Goal: Task Accomplishment & Management: Use online tool/utility

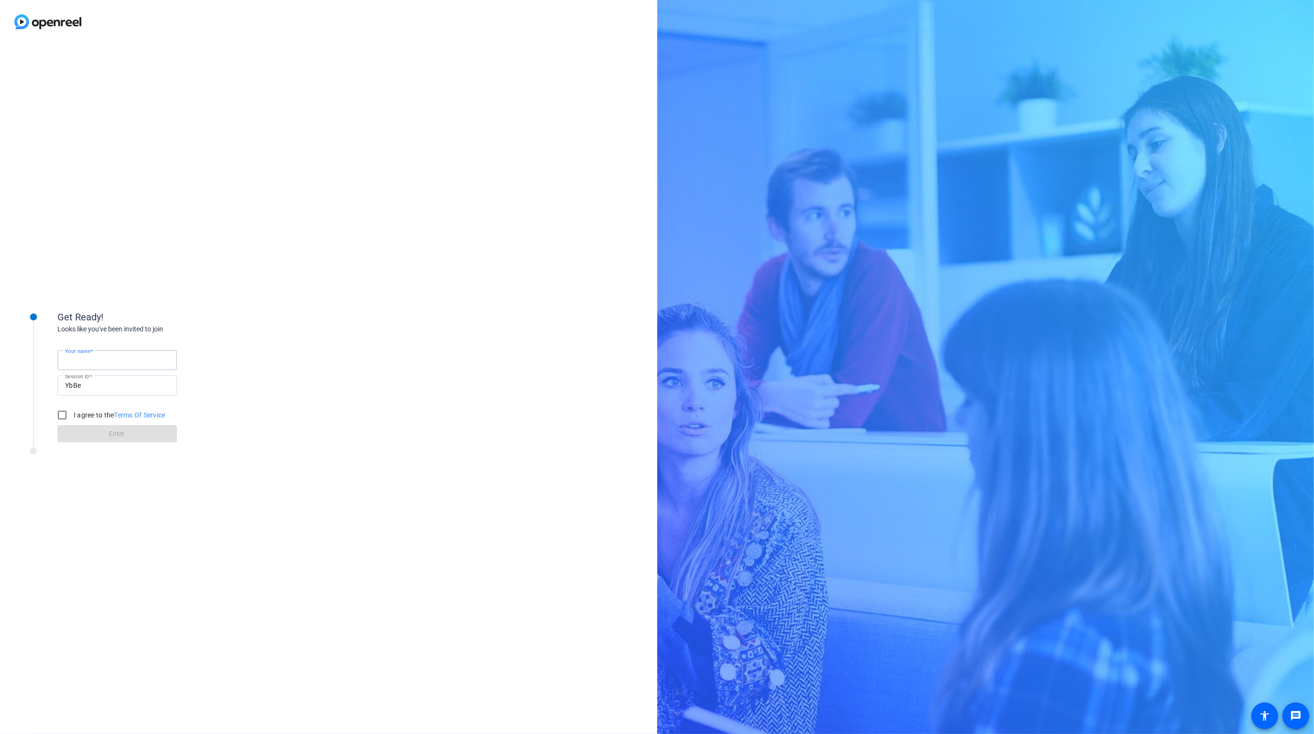
click at [127, 364] on input "Your name" at bounding box center [117, 359] width 104 height 11
type input "[PERSON_NAME]"
click at [53, 405] on input "I agree to the Terms Of Service" at bounding box center [62, 414] width 19 height 19
checkbox input "true"
click at [132, 431] on span at bounding box center [117, 433] width 120 height 23
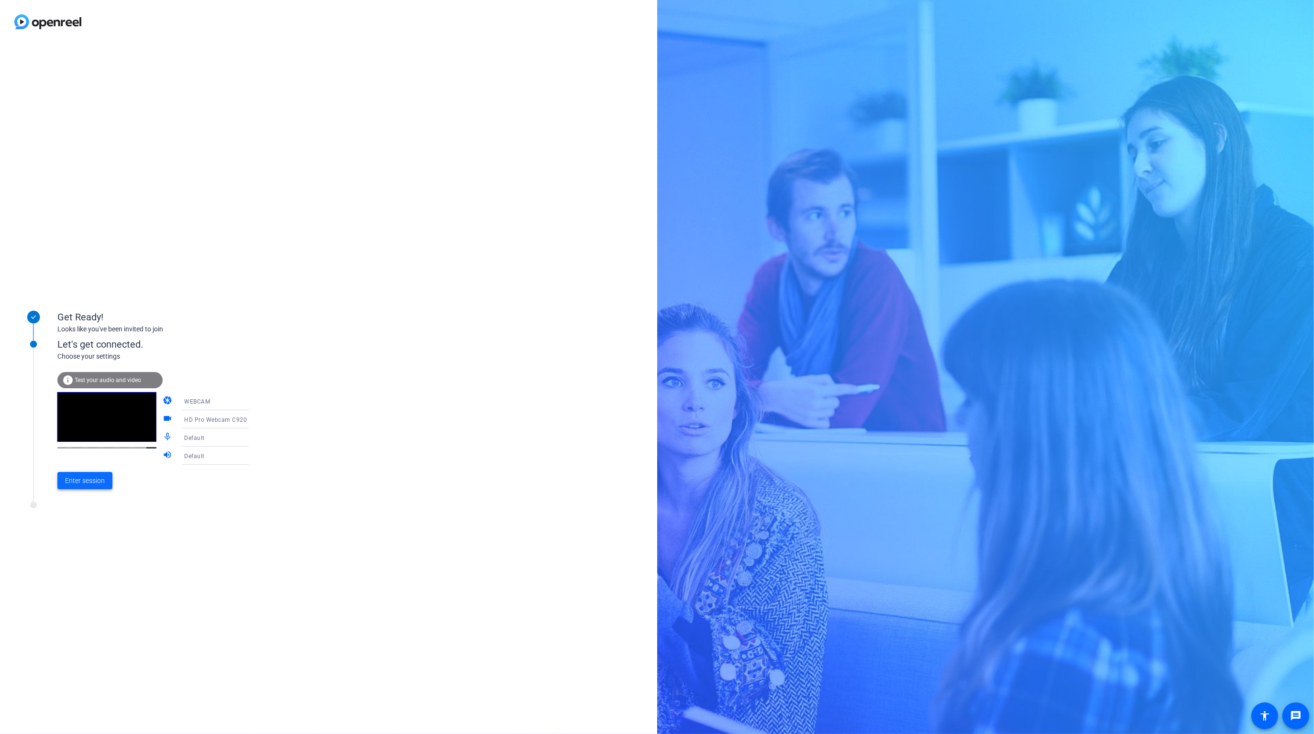
click at [77, 481] on span "Enter session" at bounding box center [85, 481] width 40 height 10
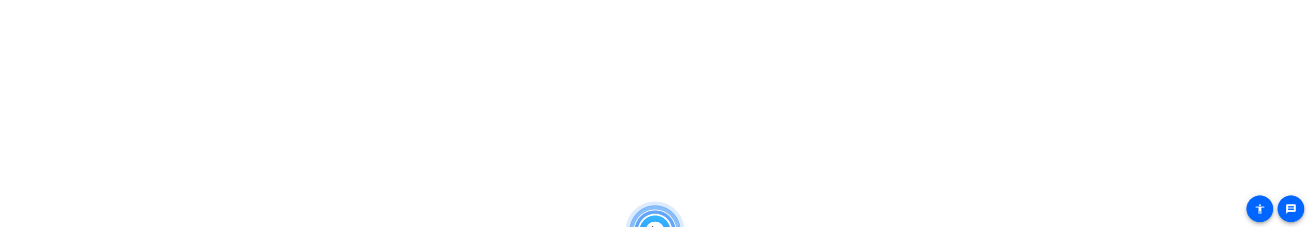
click at [677, 103] on html "Accessibility Screen-Reader Guide, Feedback, and Issue Reporting | New window P…" at bounding box center [654, 113] width 1309 height 227
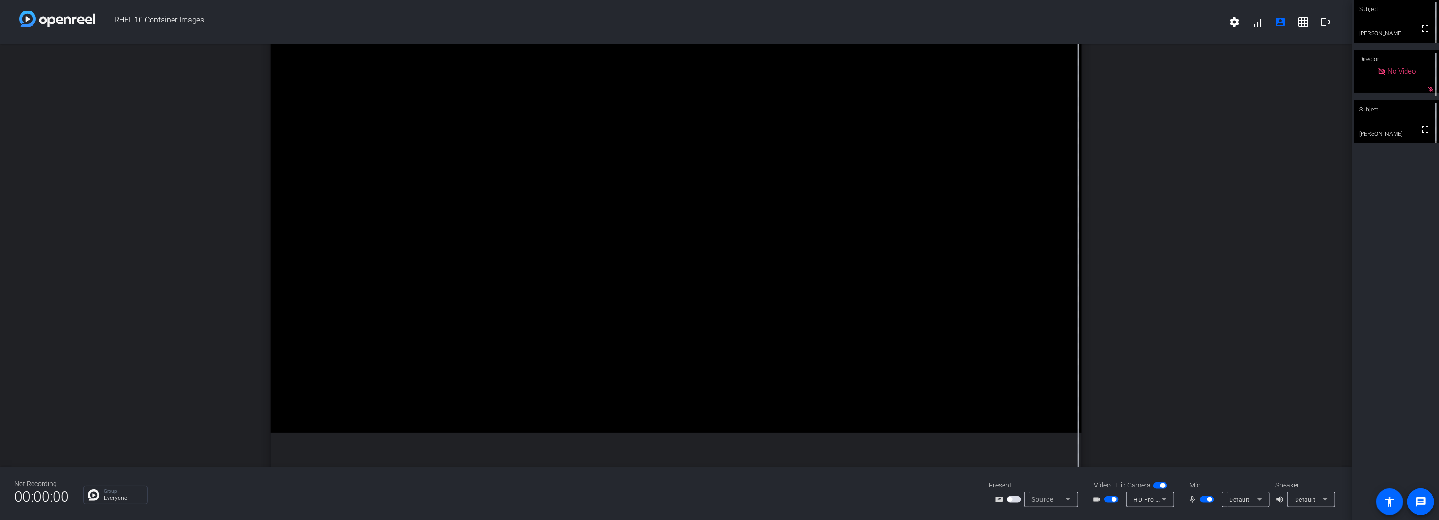
click at [1180, 221] on div "open_in_new Subject fullscreen [PERSON_NAME]" at bounding box center [676, 255] width 1352 height 423
click at [1216, 274] on div "open_in_new Subject fullscreen [PERSON_NAME]" at bounding box center [676, 255] width 1352 height 423
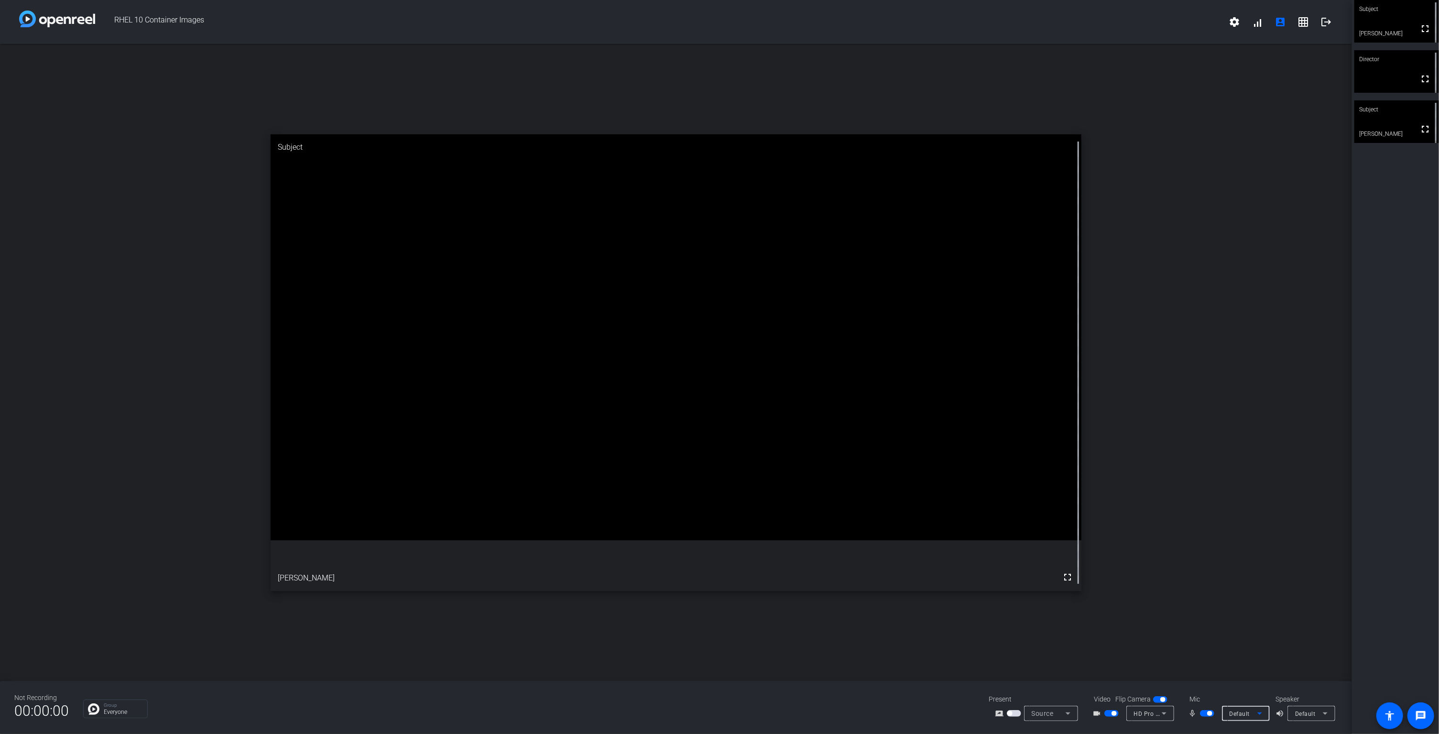
click at [1249, 708] on div "Default" at bounding box center [1244, 714] width 28 height 12
click at [1278, 674] on span "HD Pro Webcam C920 Analog Stereo" at bounding box center [1277, 676] width 102 height 11
click at [1205, 710] on span "button" at bounding box center [1207, 713] width 14 height 7
click at [1208, 712] on span "button" at bounding box center [1207, 713] width 14 height 7
click at [1208, 712] on span "button" at bounding box center [1209, 713] width 5 height 5
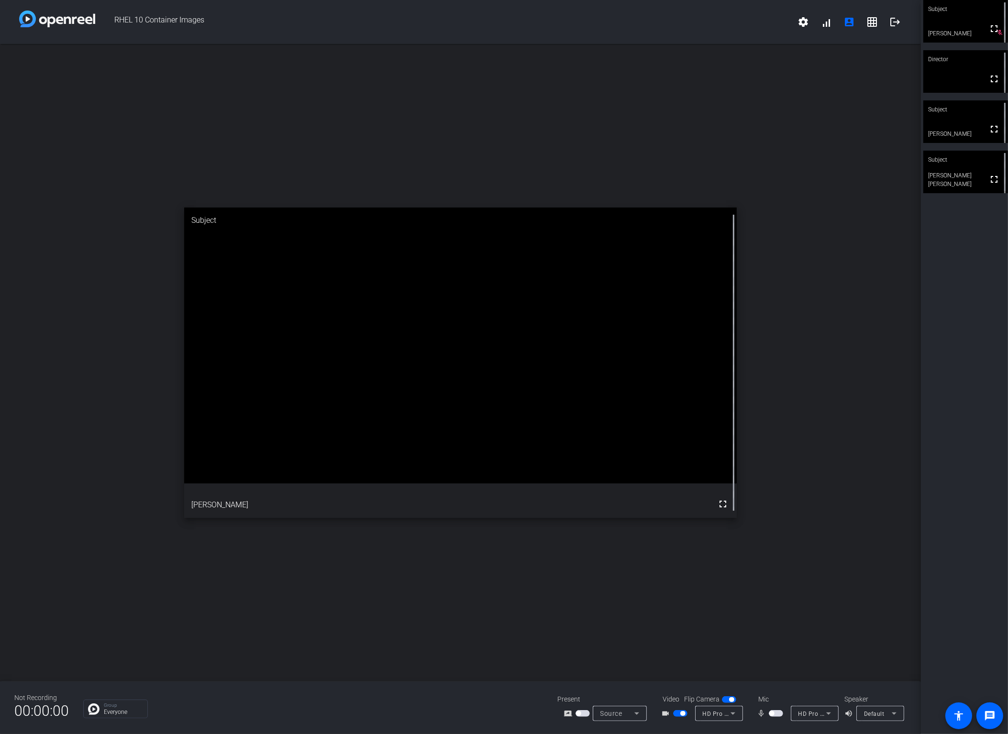
click at [775, 309] on div "open_in_new Subject fullscreen [PERSON_NAME]" at bounding box center [460, 362] width 920 height 637
click at [742, 364] on div "open_in_new Subject fullscreen [PERSON_NAME]" at bounding box center [460, 362] width 920 height 637
click at [775, 714] on span "button" at bounding box center [775, 713] width 14 height 7
click at [776, 713] on span "button" at bounding box center [778, 713] width 5 height 5
click at [953, 111] on div "Subject" at bounding box center [965, 109] width 85 height 18
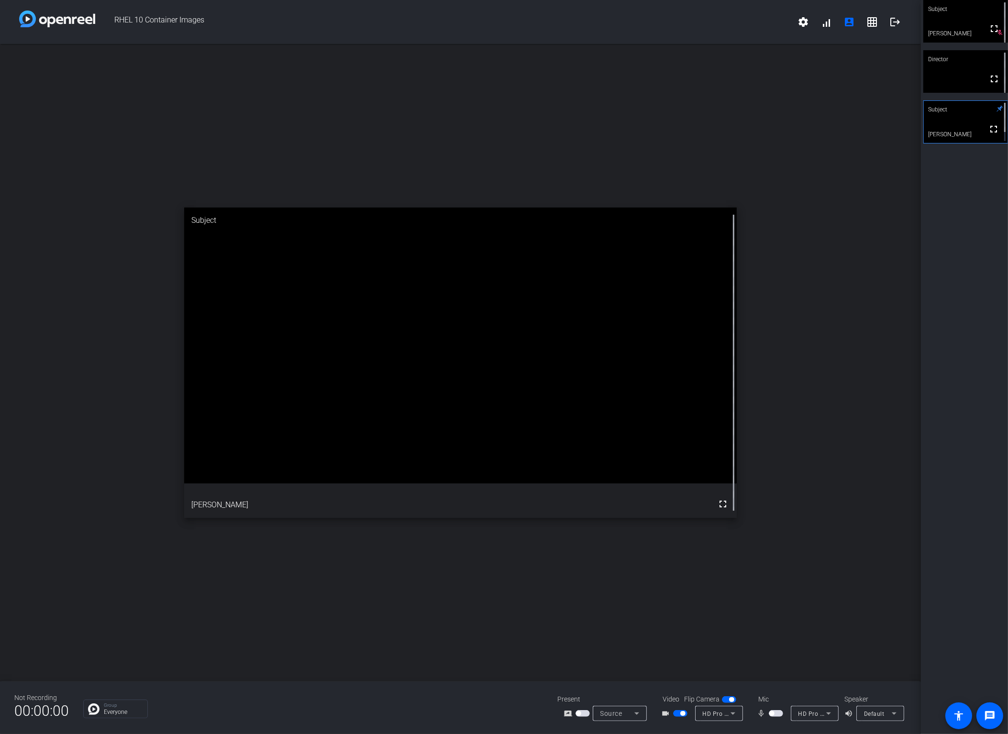
click at [802, 373] on div "open_in_new Subject fullscreen [PERSON_NAME]" at bounding box center [460, 362] width 920 height 637
click at [793, 486] on div "open_in_new Subject fullscreen [PERSON_NAME]" at bounding box center [460, 362] width 920 height 637
click at [774, 713] on span "button" at bounding box center [775, 713] width 14 height 7
click at [724, 506] on mat-icon "fullscreen" at bounding box center [722, 503] width 11 height 11
click at [773, 712] on span "button" at bounding box center [775, 713] width 14 height 7
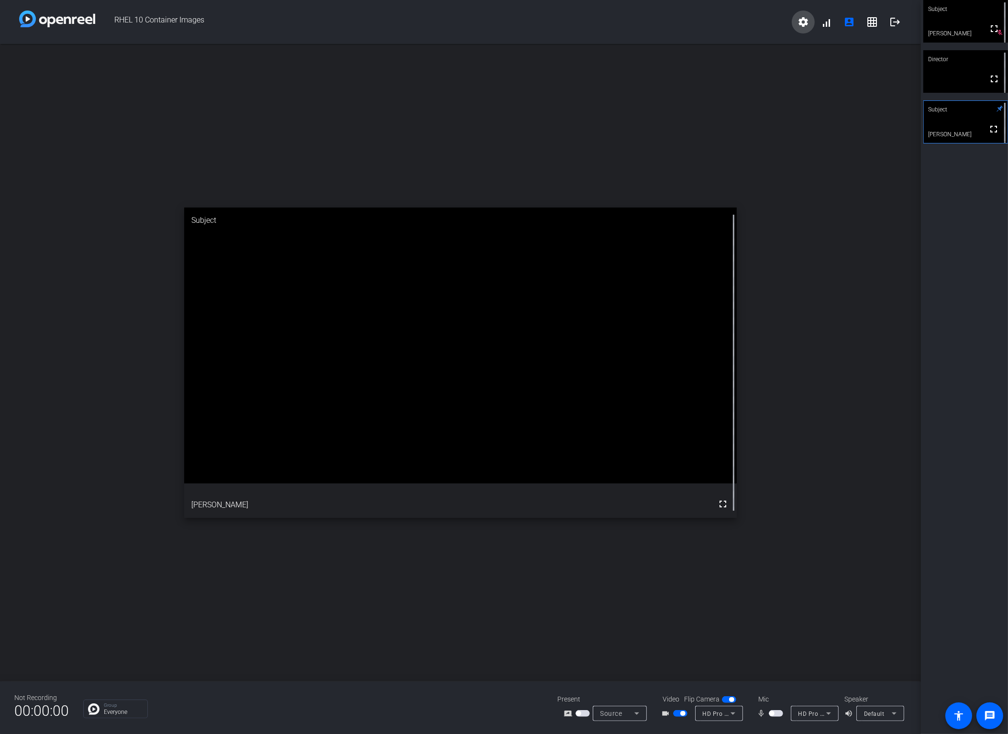
click at [805, 16] on mat-icon "settings" at bounding box center [802, 21] width 11 height 11
drag, startPoint x: 845, startPoint y: 126, endPoint x: 862, endPoint y: 22, distance: 106.1
click at [844, 123] on div at bounding box center [504, 367] width 1008 height 734
click at [967, 12] on div "Subject" at bounding box center [965, 9] width 85 height 18
click at [682, 712] on span "button" at bounding box center [682, 713] width 5 height 5
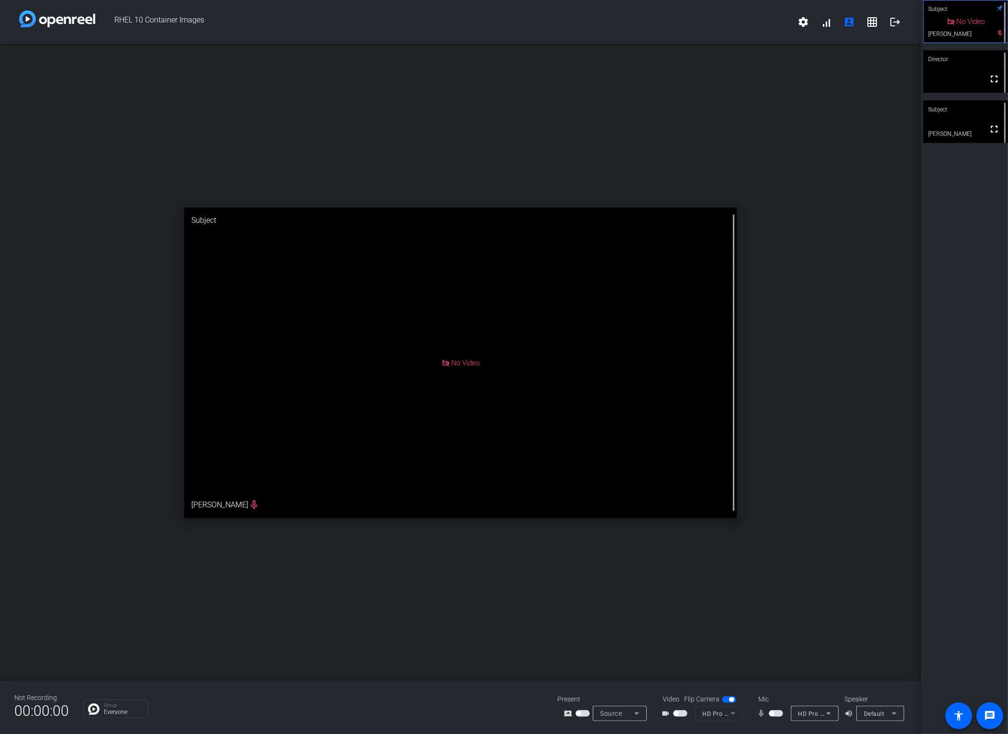
click at [778, 715] on span "button" at bounding box center [775, 713] width 14 height 7
click at [778, 713] on span "button" at bounding box center [778, 713] width 5 height 5
click at [685, 714] on span "button" at bounding box center [680, 713] width 14 height 7
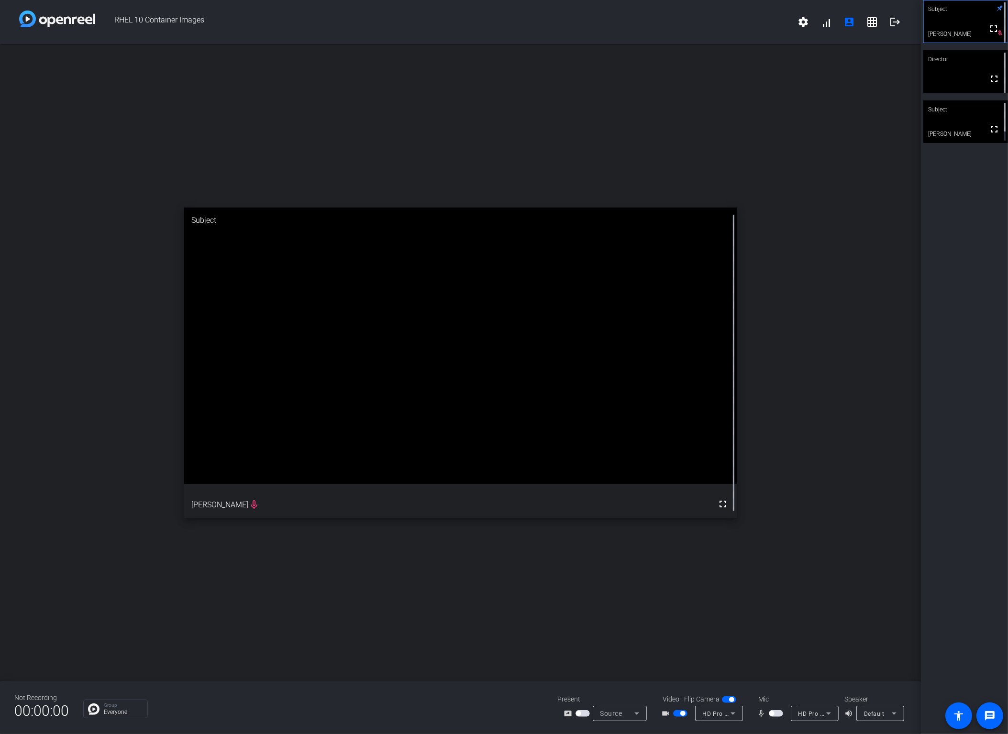
click at [727, 710] on icon at bounding box center [732, 713] width 11 height 11
click at [675, 667] on div at bounding box center [504, 367] width 1008 height 734
click at [877, 16] on mat-icon "grid_on" at bounding box center [871, 21] width 11 height 11
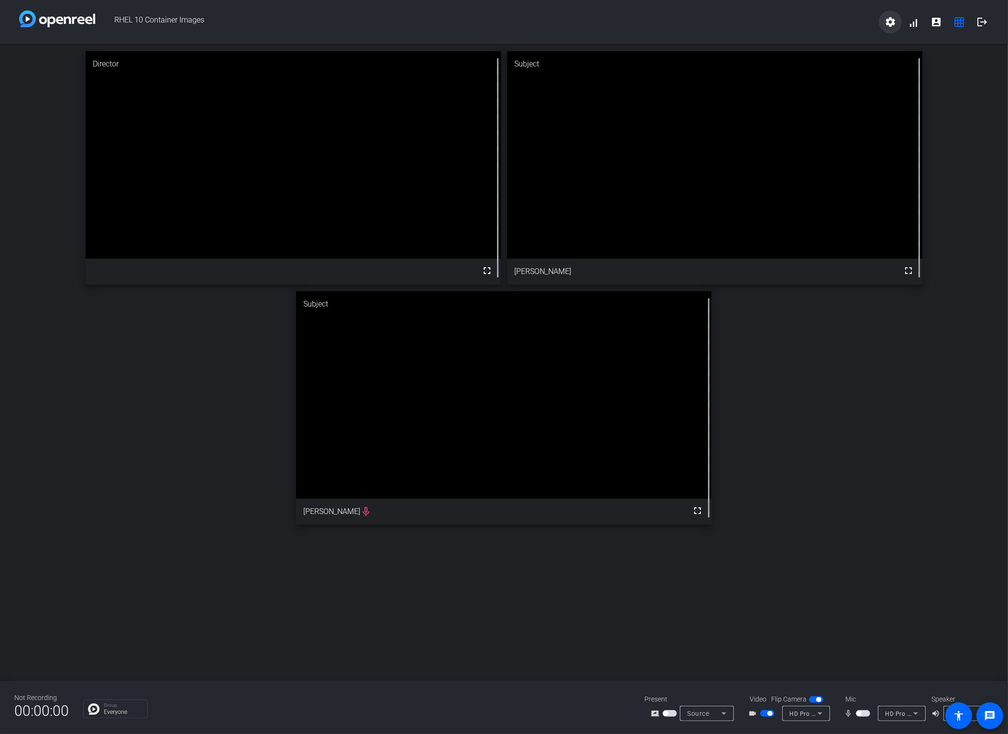
click at [888, 17] on mat-icon "settings" at bounding box center [889, 21] width 11 height 11
click at [806, 368] on div at bounding box center [504, 367] width 1008 height 734
click at [822, 413] on div "Director fullscreen Subject fullscreen [PERSON_NAME] Subject fullscreen [PERSON…" at bounding box center [504, 288] width 1008 height 488
click at [888, 22] on mat-icon "settings" at bounding box center [889, 21] width 11 height 11
click at [837, 432] on div at bounding box center [504, 367] width 1008 height 734
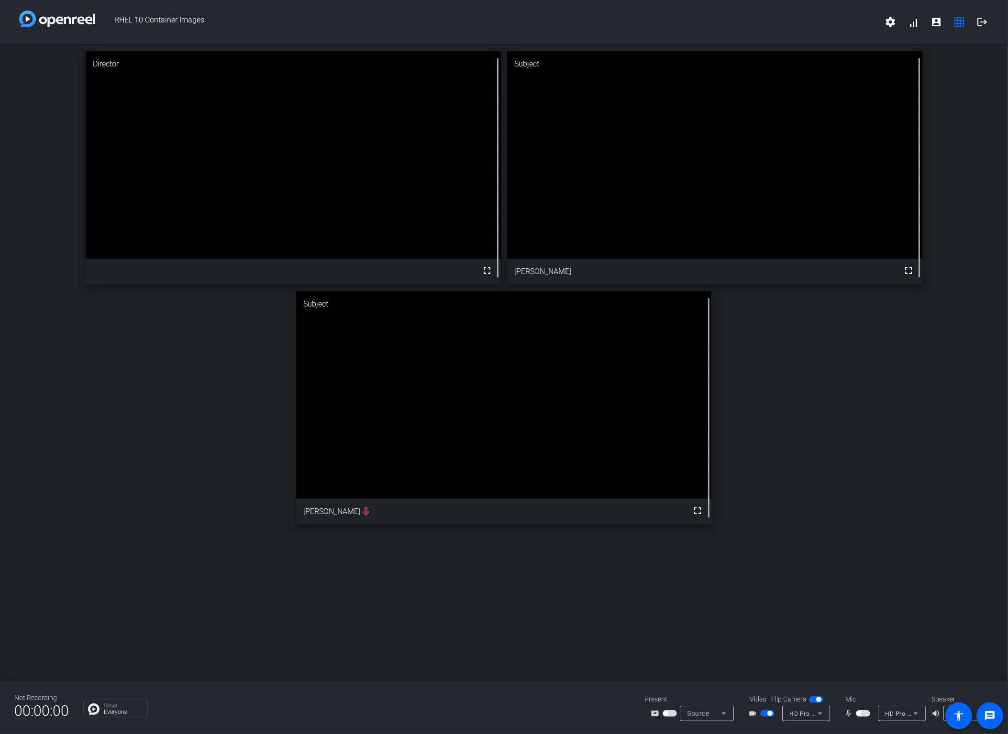
click at [764, 712] on span "button" at bounding box center [767, 713] width 14 height 7
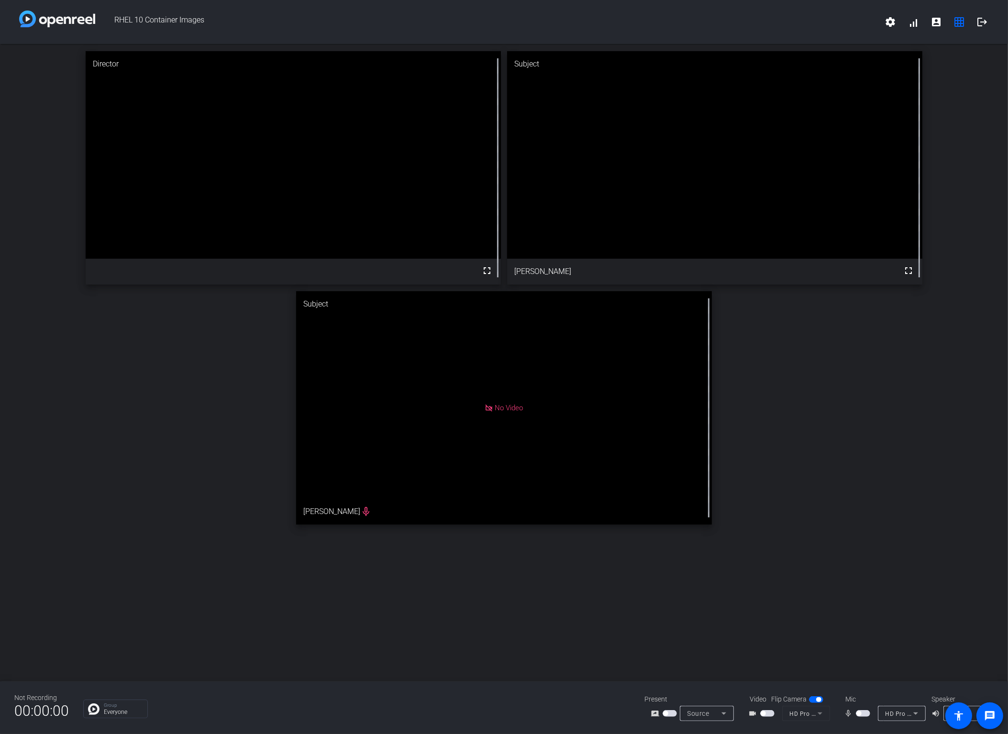
click at [764, 712] on span "button" at bounding box center [762, 713] width 5 height 5
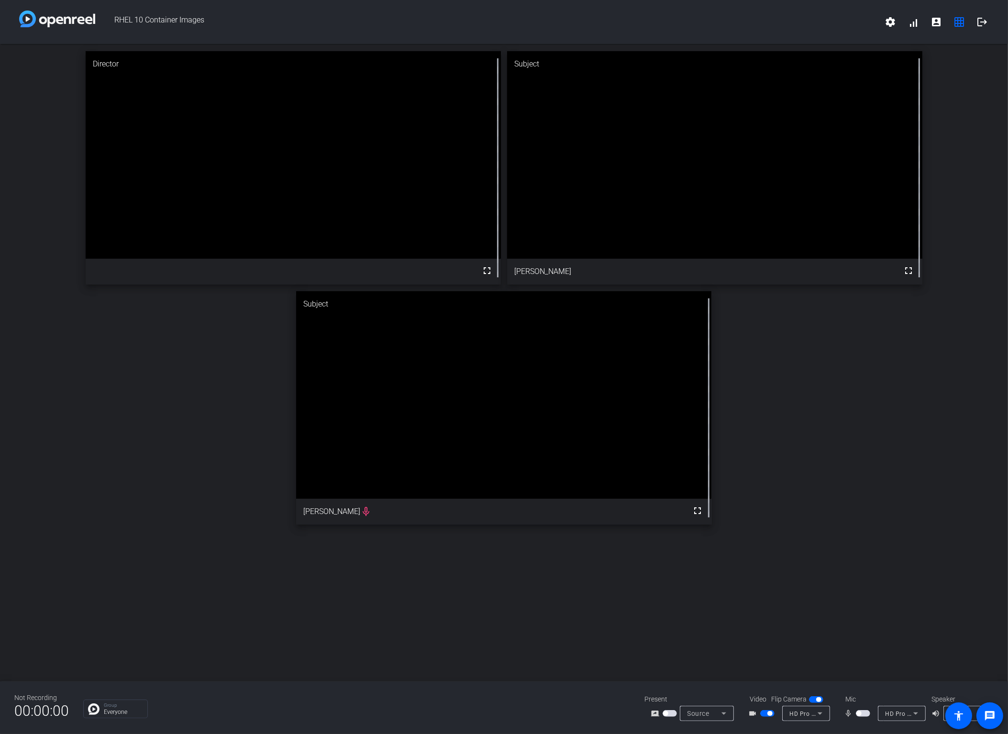
click at [850, 450] on div "Director fullscreen Subject fullscreen [PERSON_NAME] Subject fullscreen [PERSON…" at bounding box center [504, 288] width 1008 height 488
click at [862, 709] on mat-slide-toggle at bounding box center [863, 713] width 16 height 10
click at [870, 717] on mat-slide-toggle at bounding box center [863, 713] width 16 height 10
click at [864, 713] on span "button" at bounding box center [862, 713] width 14 height 7
click at [200, 427] on div "Director fullscreen Subject fullscreen [PERSON_NAME] Subject fullscreen [PERSON…" at bounding box center [504, 288] width 1008 height 488
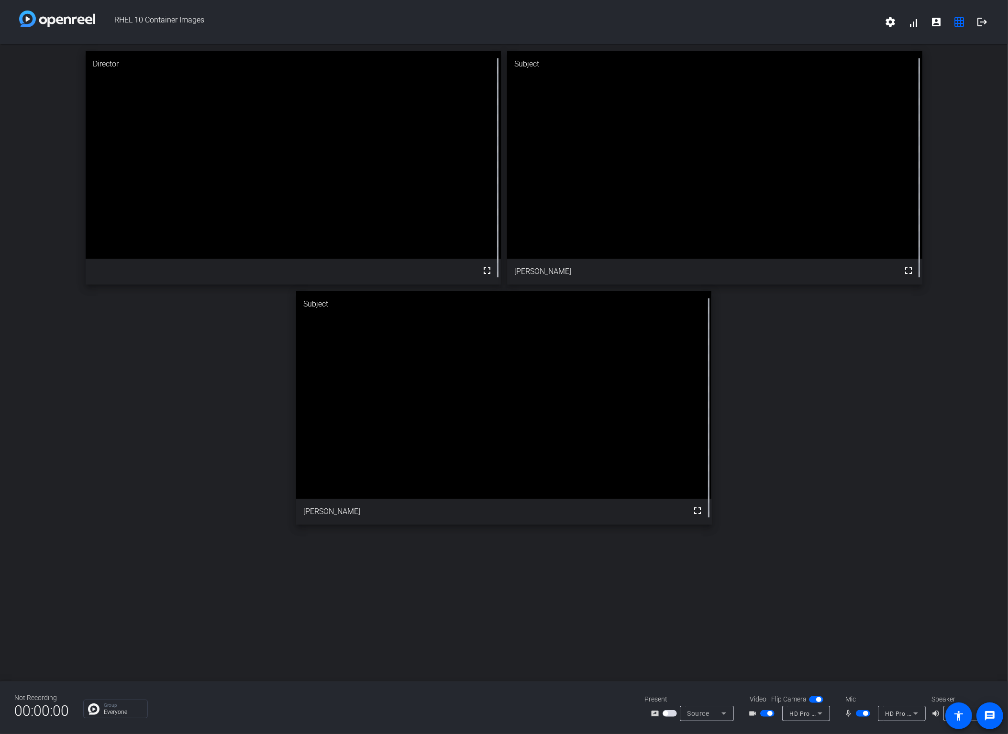
click at [862, 710] on span "button" at bounding box center [862, 713] width 14 height 7
click at [913, 483] on div "Director fullscreen Subject fullscreen [PERSON_NAME] Subject fullscreen [PERSON…" at bounding box center [504, 288] width 1008 height 488
click at [863, 714] on span "button" at bounding box center [862, 713] width 14 height 7
click at [863, 714] on span "button" at bounding box center [865, 713] width 5 height 5
click at [848, 525] on div "Director fullscreen Subject fullscreen [PERSON_NAME] Subject fullscreen [PERSON…" at bounding box center [504, 288] width 1008 height 488
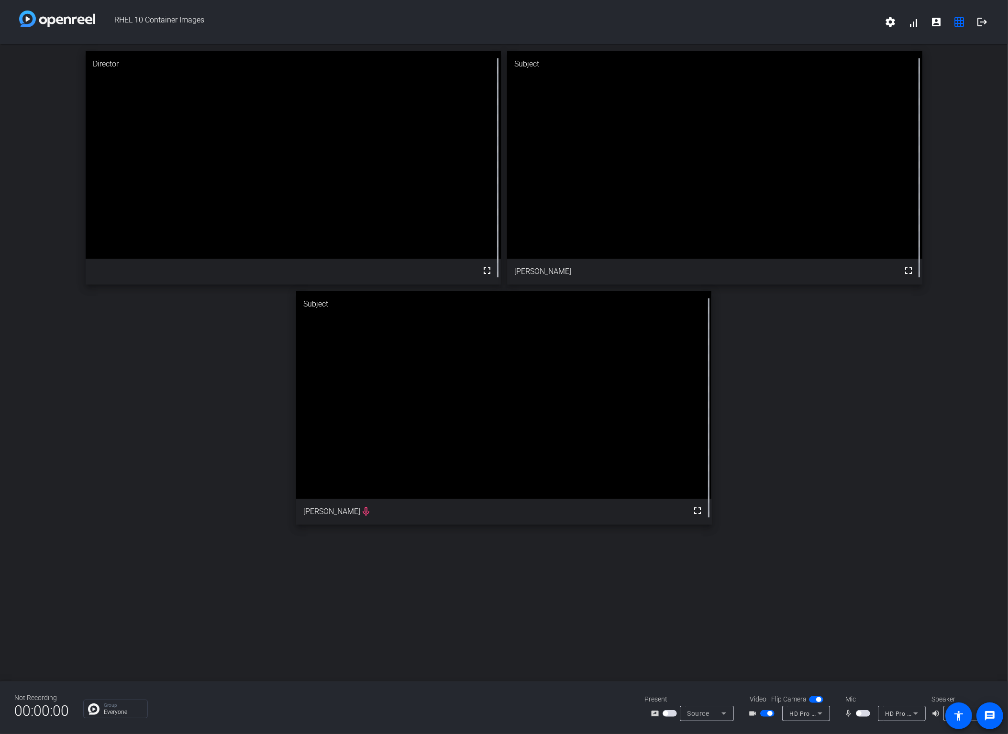
click at [864, 712] on span "button" at bounding box center [862, 713] width 14 height 7
click at [864, 712] on span "button" at bounding box center [865, 713] width 5 height 5
click at [864, 712] on span "button" at bounding box center [862, 713] width 14 height 7
click at [882, 441] on div "Director fullscreen Subject fullscreen [PERSON_NAME] Subject fullscreen [PERSON…" at bounding box center [504, 288] width 1008 height 488
click at [861, 716] on span "button" at bounding box center [862, 713] width 14 height 7
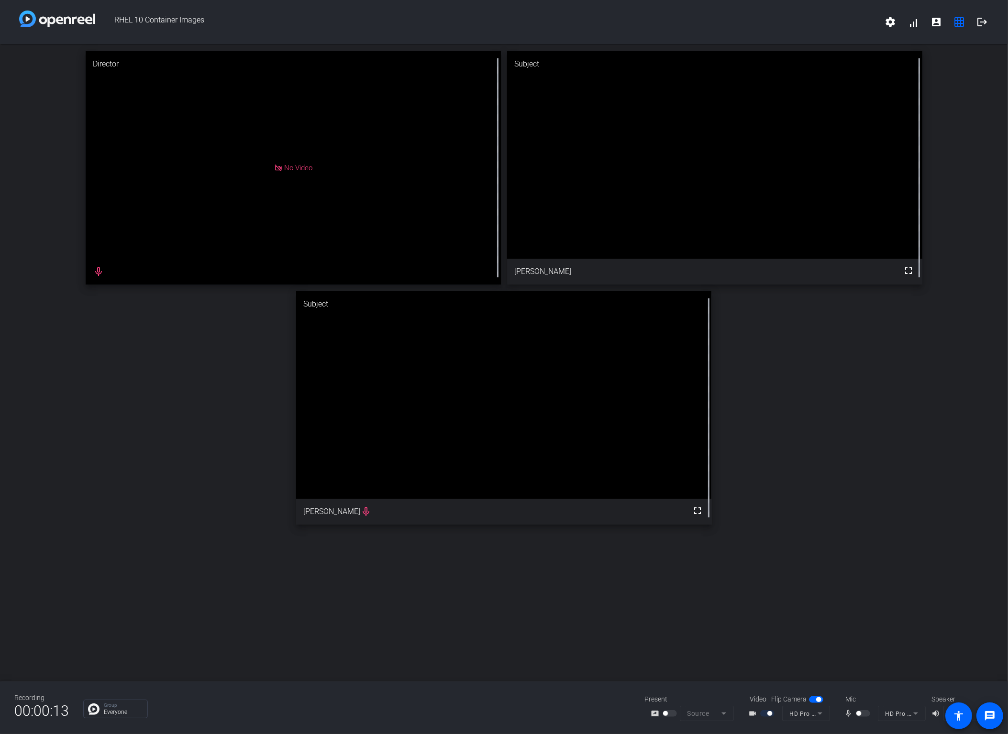
click at [864, 714] on div at bounding box center [863, 713] width 16 height 7
click at [853, 712] on mat-icon "mic_none" at bounding box center [849, 713] width 11 height 11
click at [865, 718] on mat-slide-toggle at bounding box center [863, 713] width 16 height 10
click at [855, 706] on div "mic_none HD Pro Webcam C920 Analog Stereo" at bounding box center [883, 713] width 96 height 15
click at [812, 493] on div "Director No Video mic_none Subject fullscreen [PERSON_NAME] Subject fullscreen …" at bounding box center [504, 288] width 1008 height 488
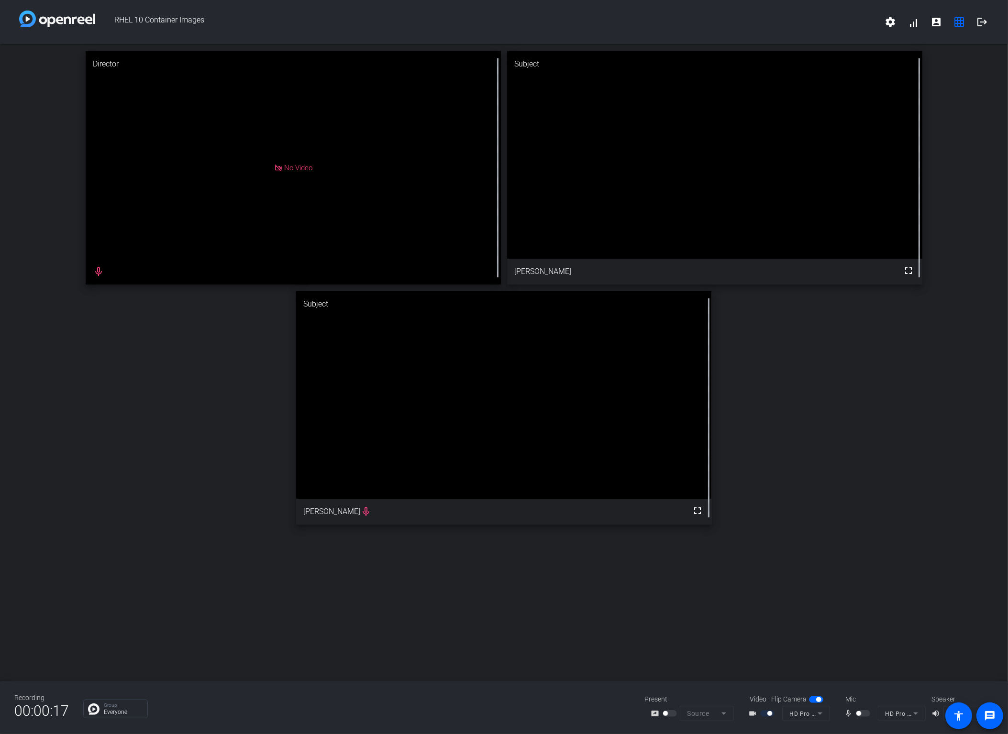
click at [861, 710] on div at bounding box center [863, 713] width 16 height 7
click at [860, 719] on div "mic_none" at bounding box center [860, 713] width 33 height 11
click at [862, 714] on div at bounding box center [863, 713] width 16 height 7
click at [863, 576] on div "Director No Video mic_none Subject fullscreen [PERSON_NAME] Subject fullscreen …" at bounding box center [504, 362] width 1008 height 637
click at [866, 710] on div at bounding box center [863, 713] width 16 height 7
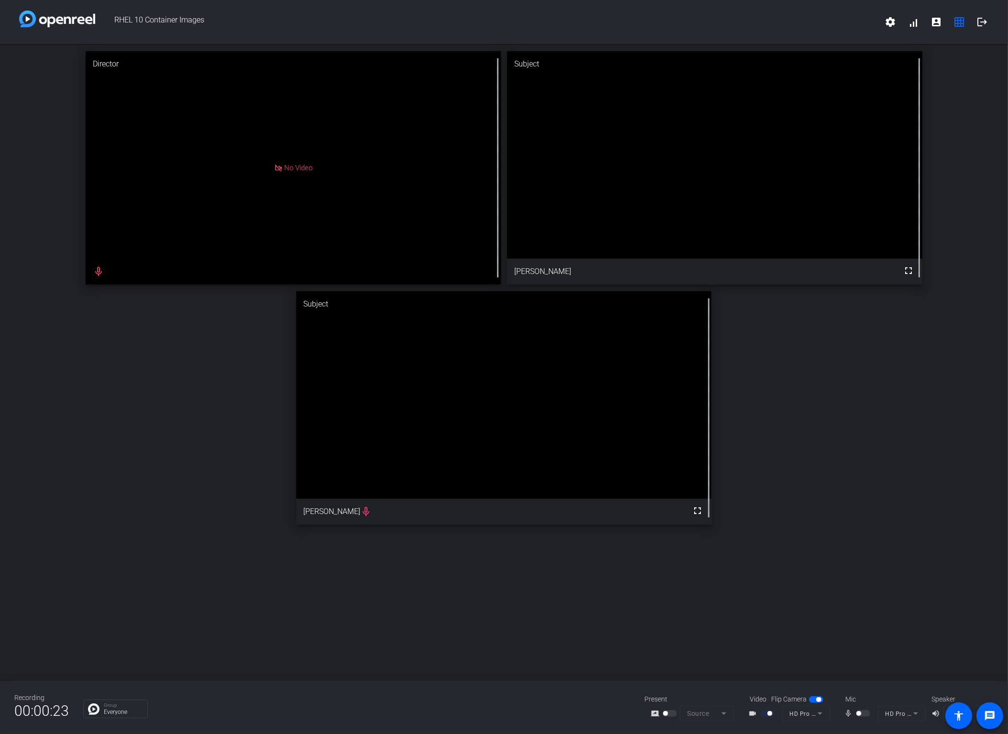
click at [865, 715] on div at bounding box center [863, 713] width 16 height 7
click at [864, 715] on div at bounding box center [863, 713] width 16 height 7
click at [858, 715] on div at bounding box center [863, 713] width 16 height 7
drag, startPoint x: 917, startPoint y: 625, endPoint x: 895, endPoint y: 658, distance: 39.3
click at [915, 622] on div "Director No Video mic_none Subject fullscreen [PERSON_NAME] Subject fullscreen …" at bounding box center [504, 362] width 1008 height 637
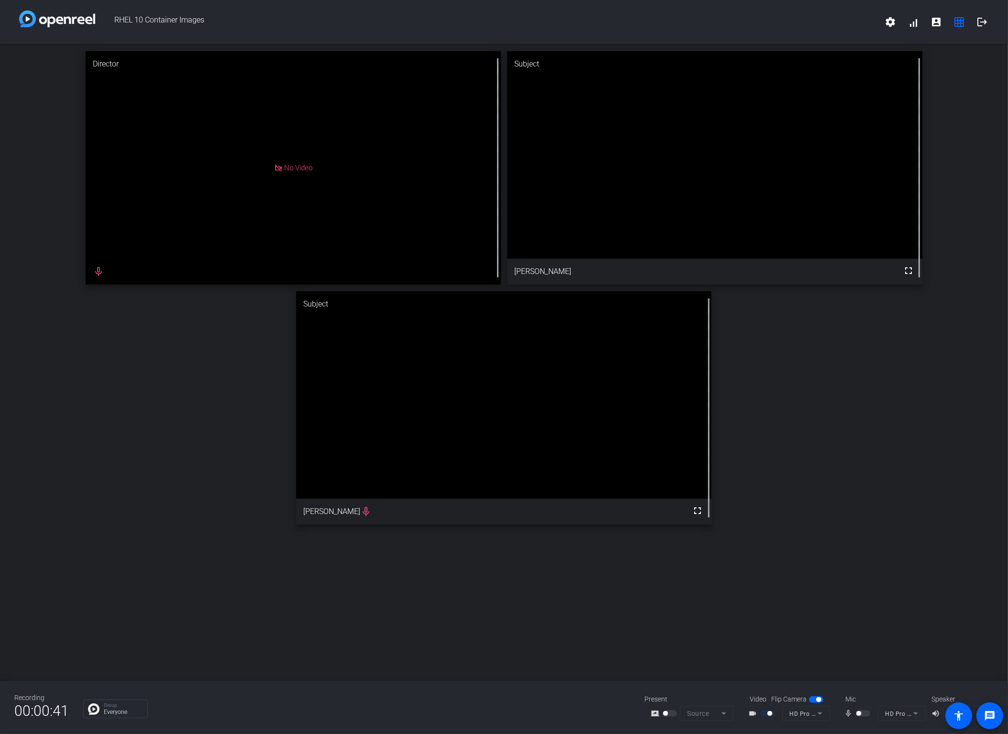
click at [809, 489] on div "Director No Video mic_none Subject fullscreen [PERSON_NAME] Subject fullscreen …" at bounding box center [504, 288] width 1008 height 488
click at [862, 714] on div at bounding box center [863, 713] width 16 height 7
click at [855, 709] on mat-slide-toggle at bounding box center [863, 713] width 16 height 10
click at [816, 696] on span "button" at bounding box center [816, 699] width 14 height 7
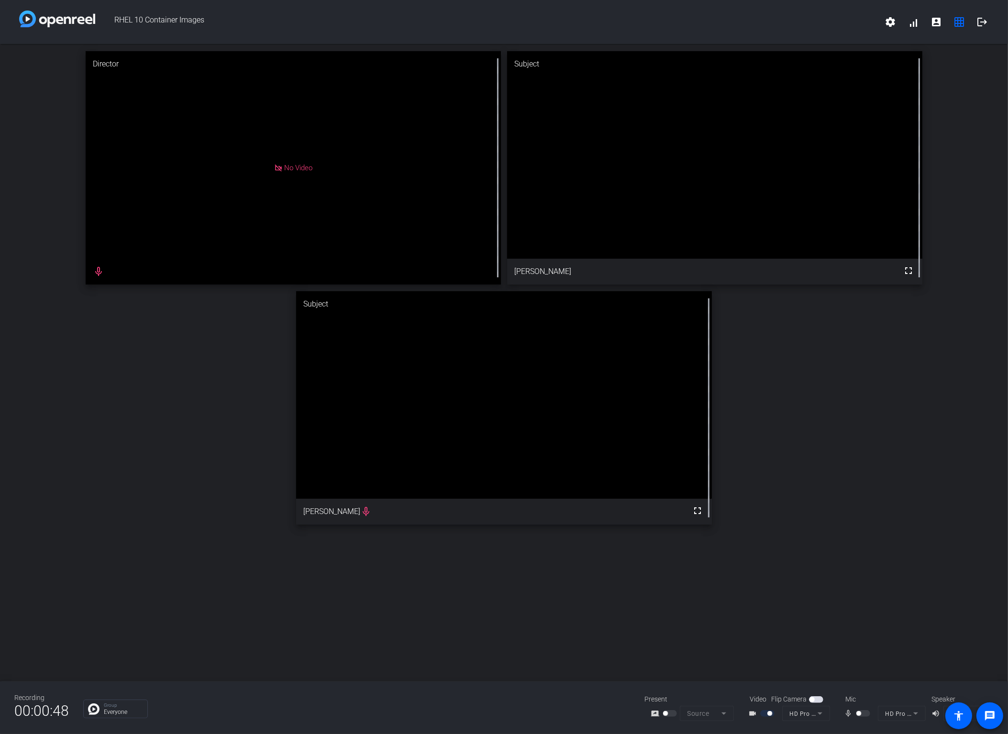
click at [815, 700] on span "button" at bounding box center [816, 699] width 14 height 7
click at [858, 709] on mat-slide-toggle at bounding box center [863, 713] width 16 height 10
click at [863, 711] on div at bounding box center [863, 713] width 16 height 7
click at [825, 478] on div "Director No Video mic_none Subject fullscreen [PERSON_NAME] Subject fullscreen …" at bounding box center [504, 288] width 1008 height 488
click at [890, 449] on div "Director No Video mic_none Subject fullscreen [PERSON_NAME] Subject fullscreen …" at bounding box center [504, 288] width 1008 height 488
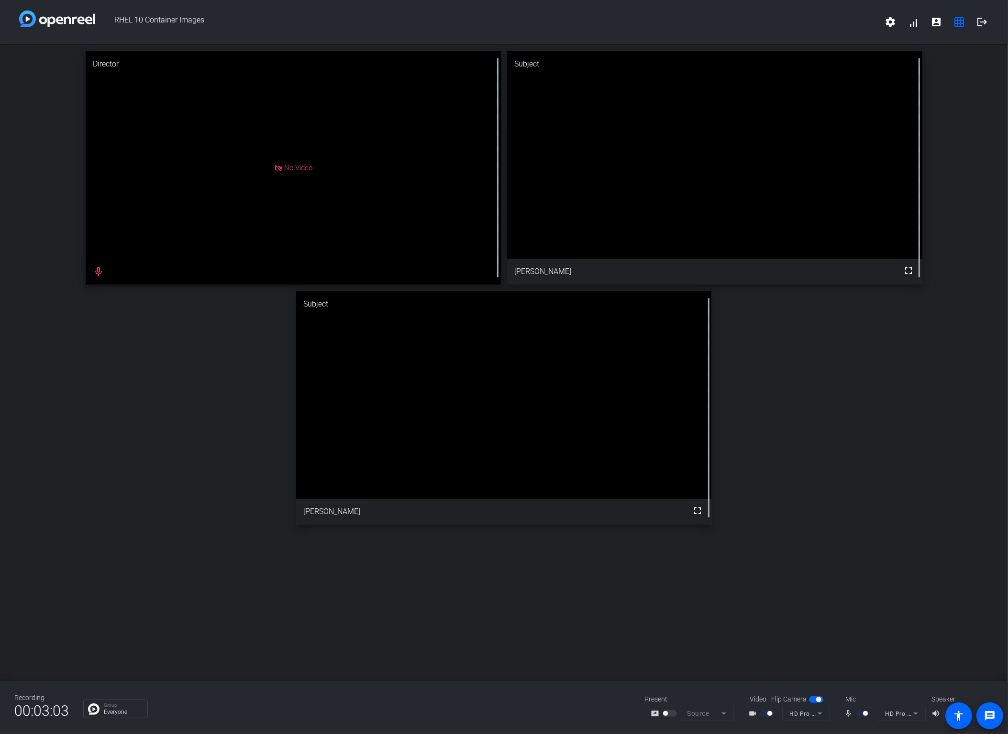
click at [835, 501] on div "Director No Video mic_none Subject fullscreen [PERSON_NAME] Subject fullscreen …" at bounding box center [504, 288] width 1008 height 488
click at [911, 488] on div "Director No Video mic_none Subject fullscreen [PERSON_NAME] Subject fullscreen …" at bounding box center [504, 288] width 1008 height 488
click at [954, 24] on mat-icon "grid_on" at bounding box center [958, 21] width 11 height 11
click at [938, 28] on span at bounding box center [935, 22] width 23 height 23
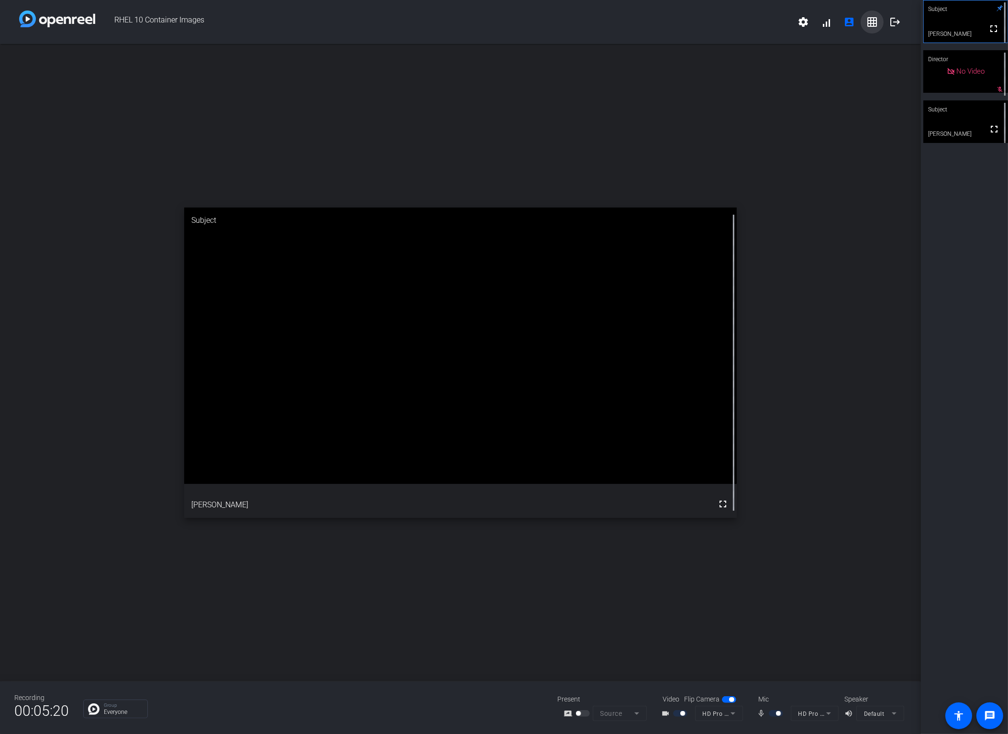
click at [865, 26] on span at bounding box center [871, 22] width 23 height 23
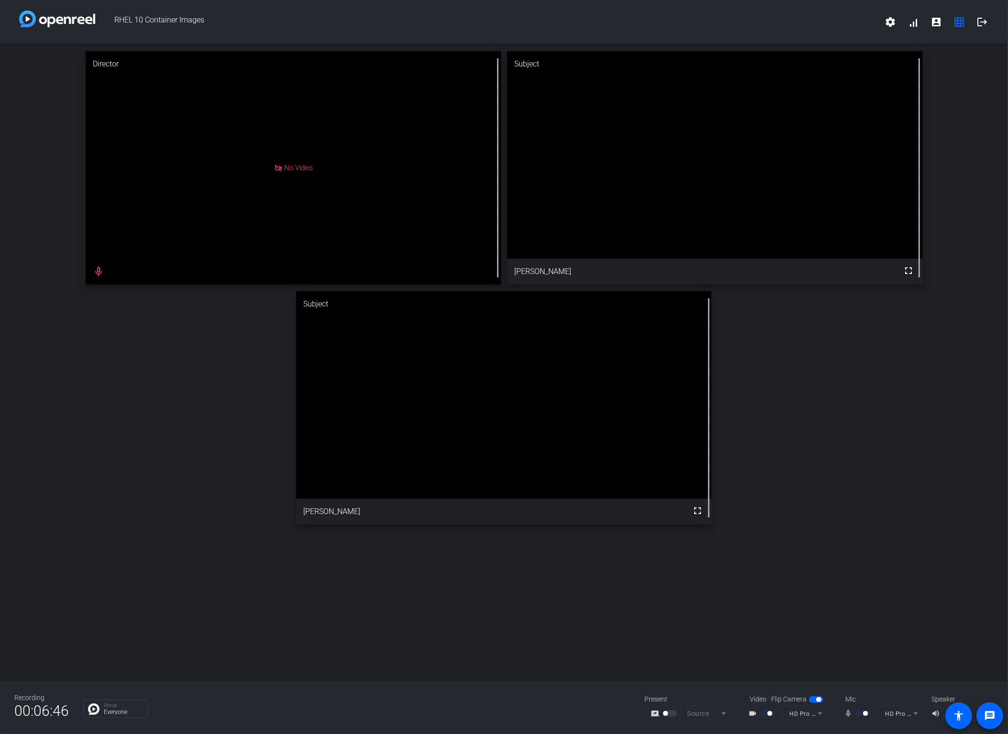
click at [855, 435] on div "Director No Video mic_none Subject fullscreen [PERSON_NAME] Subject fullscreen …" at bounding box center [504, 288] width 1008 height 488
click at [986, 714] on mat-icon "message" at bounding box center [989, 715] width 11 height 11
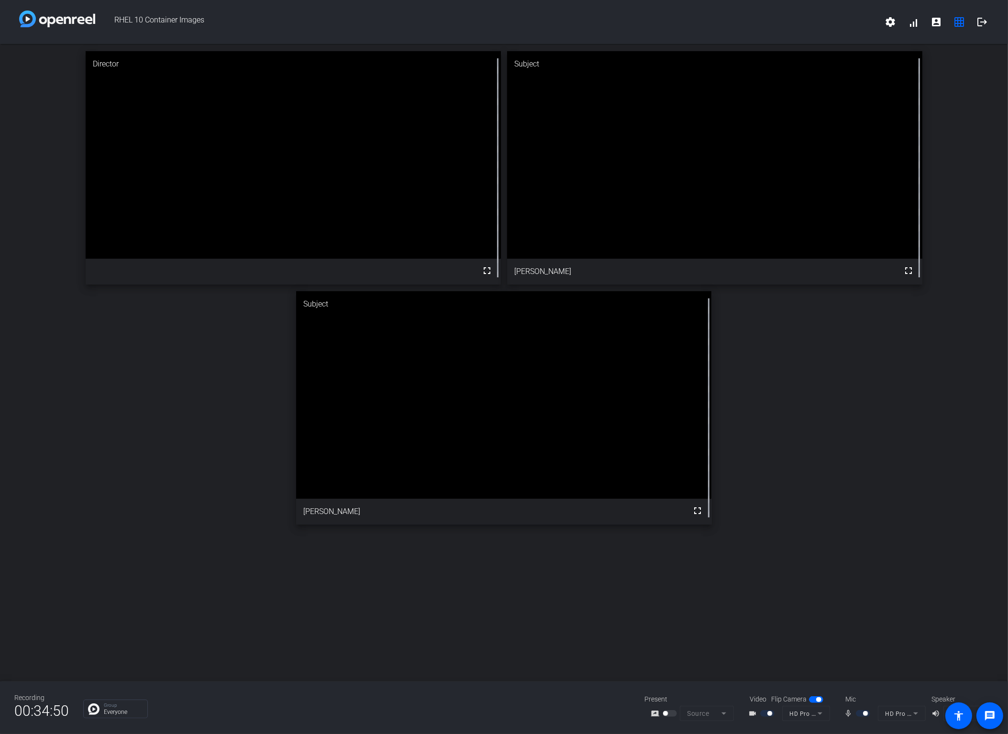
click at [869, 527] on div "Director fullscreen Subject fullscreen [PERSON_NAME] Subject fullscreen [PERSON…" at bounding box center [504, 288] width 1008 height 488
click at [934, 413] on div "Director fullscreen Subject fullscreen [PERSON_NAME] Subject fullscreen [PERSON…" at bounding box center [504, 288] width 1008 height 488
click at [867, 458] on div "Director fullscreen Subject fullscreen [PERSON_NAME] Subject fullscreen [PERSON…" at bounding box center [504, 288] width 1008 height 488
click at [794, 556] on div "Director fullscreen Subject fullscreen [PERSON_NAME] Subject fullscreen [PERSON…" at bounding box center [504, 362] width 1008 height 637
click at [840, 479] on div "Director fullscreen Subject fullscreen [PERSON_NAME] Subject fullscreen [PERSON…" at bounding box center [504, 288] width 1008 height 488
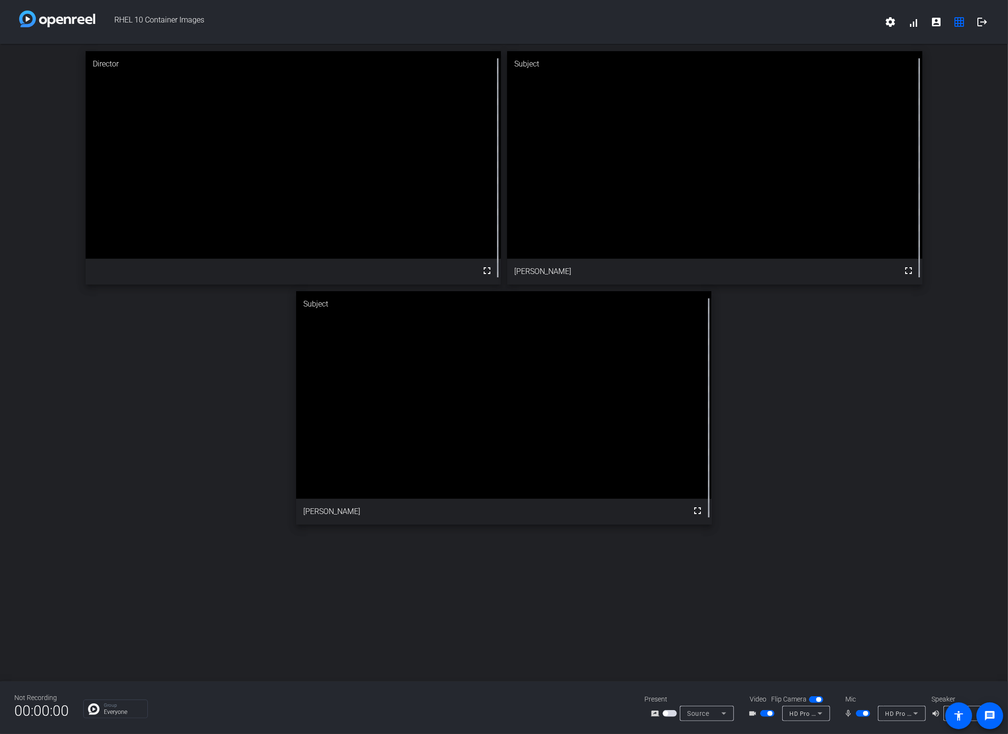
click at [977, 519] on div "Director fullscreen Subject fullscreen [PERSON_NAME] Subject fullscreen [PERSON…" at bounding box center [504, 288] width 1008 height 488
click at [826, 578] on div "Director fullscreen Subject fullscreen [PERSON_NAME] Subject fullscreen [PERSON…" at bounding box center [504, 362] width 1008 height 637
click at [856, 598] on div "Director fullscreen Subject fullscreen [PERSON_NAME] Subject fullscreen [PERSON…" at bounding box center [504, 362] width 1008 height 637
click at [705, 599] on div "Director fullscreen Subject fullscreen [PERSON_NAME] Subject fullscreen [PERSON…" at bounding box center [504, 362] width 1008 height 637
click at [877, 592] on div "Director fullscreen Subject fullscreen [PERSON_NAME] Subject fullscreen [PERSON…" at bounding box center [504, 362] width 1008 height 637
